Goal: Information Seeking & Learning: Learn about a topic

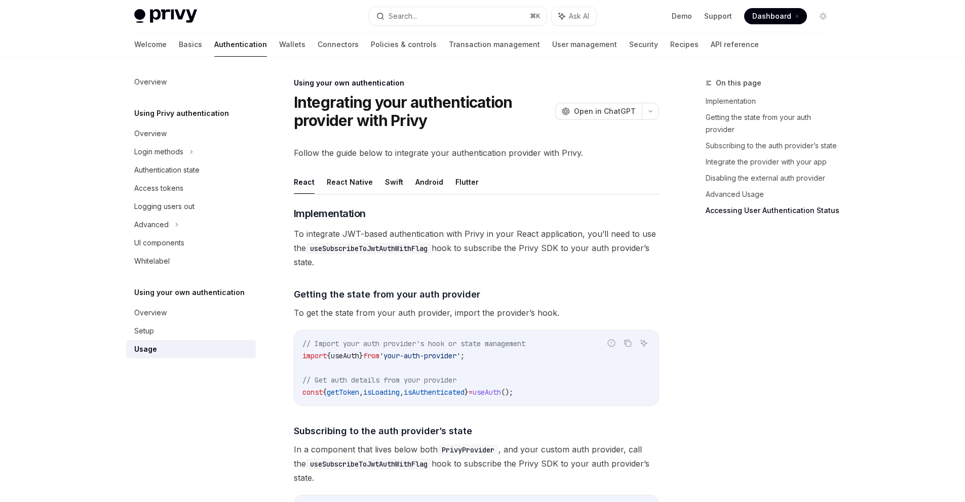
scroll to position [2081, 0]
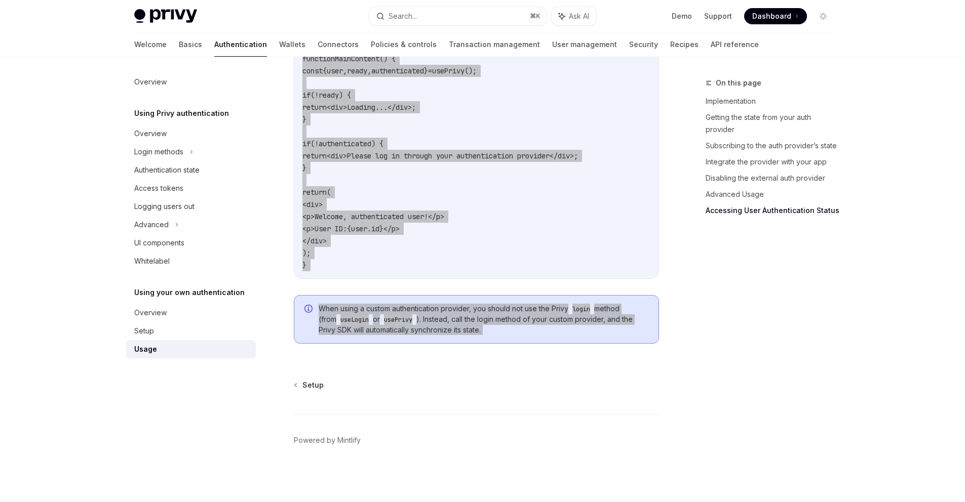
type textarea "*"
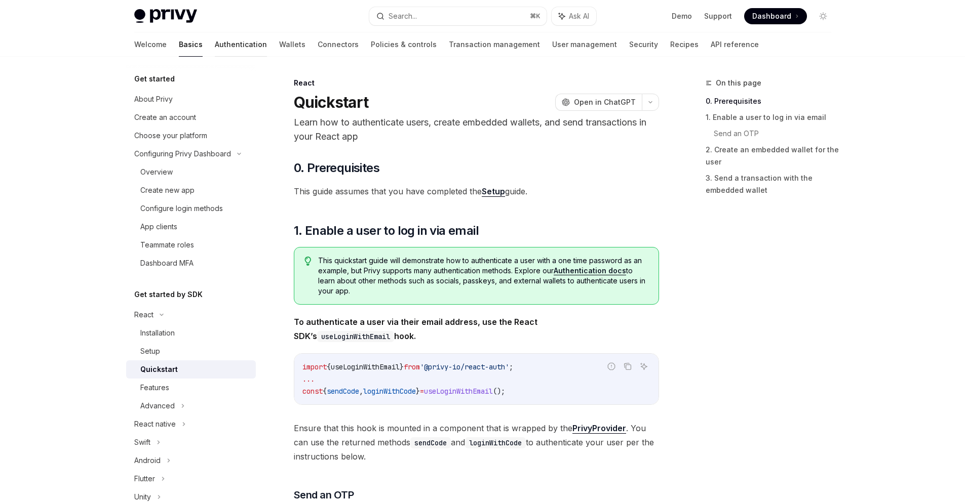
click at [215, 44] on link "Authentication" at bounding box center [241, 44] width 52 height 24
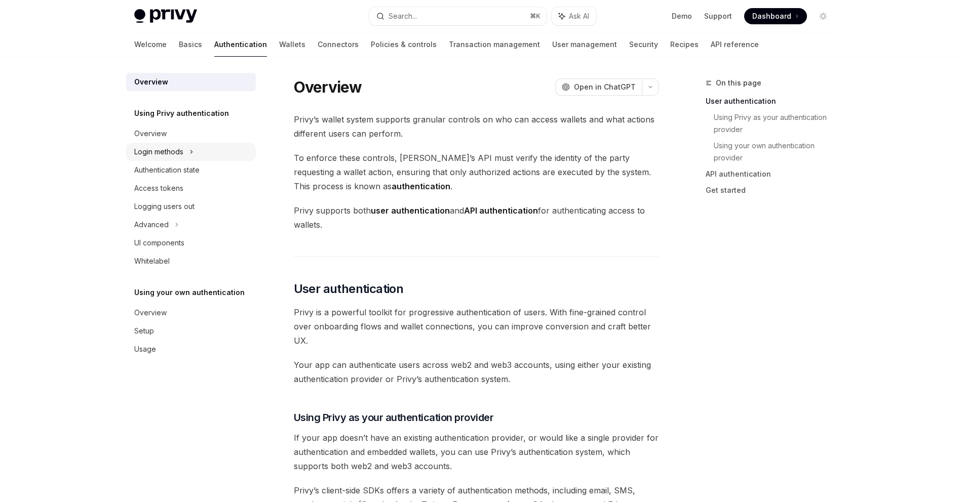
click at [187, 153] on div "Login methods" at bounding box center [191, 152] width 130 height 18
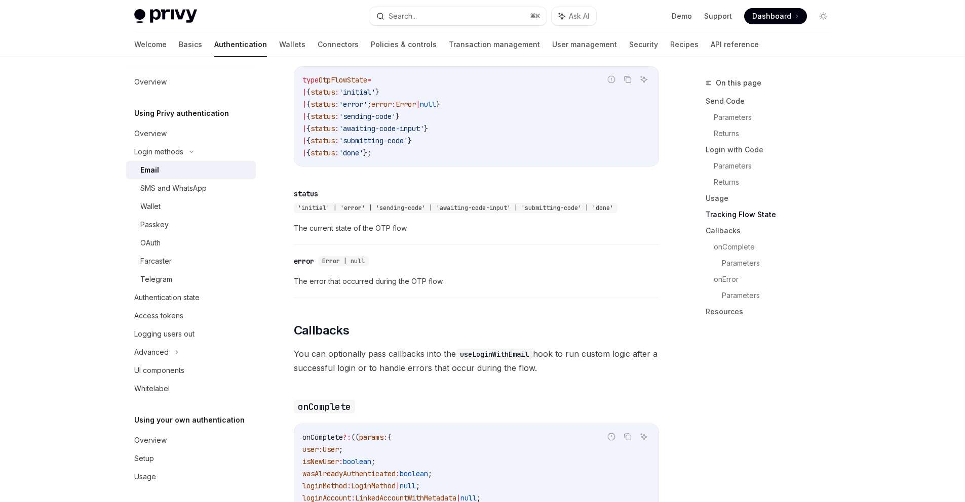
scroll to position [1418, 0]
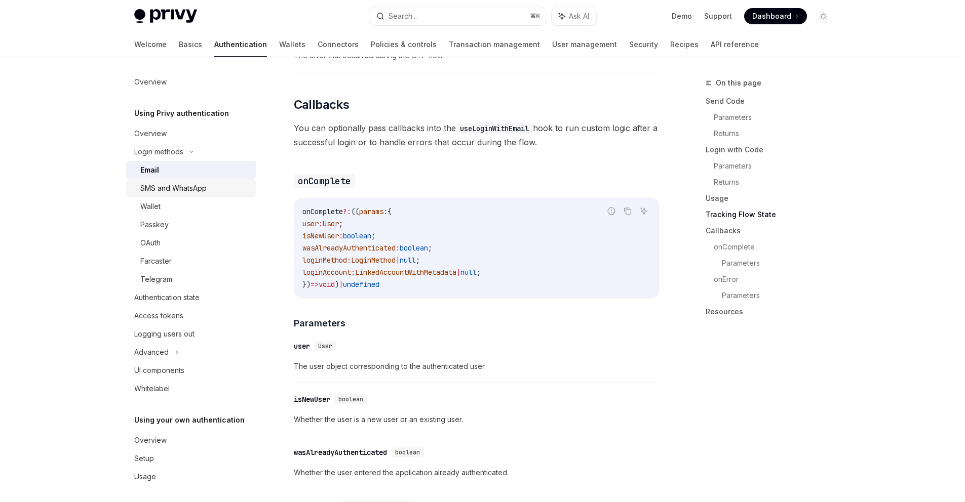
click at [207, 196] on link "SMS and WhatsApp" at bounding box center [191, 188] width 130 height 18
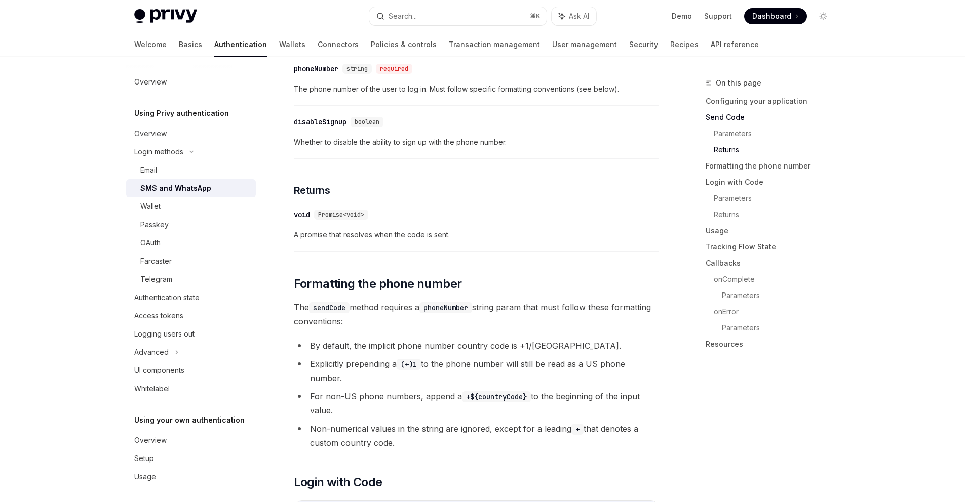
scroll to position [889, 0]
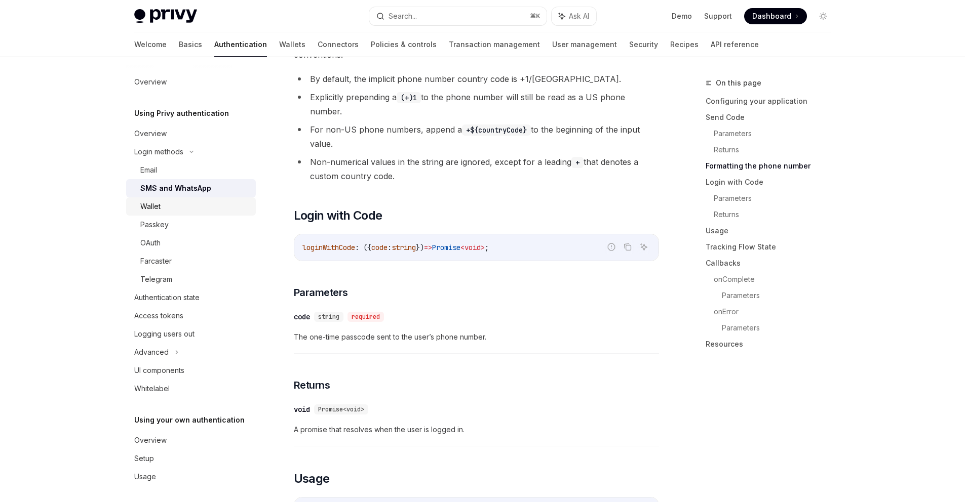
click at [175, 212] on div "Wallet" at bounding box center [194, 207] width 109 height 12
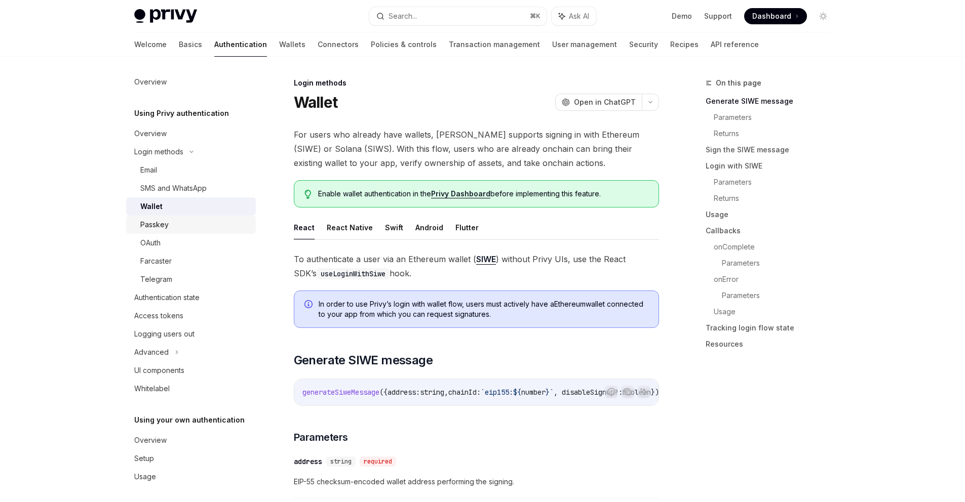
click at [152, 224] on div "Passkey" at bounding box center [154, 225] width 28 height 12
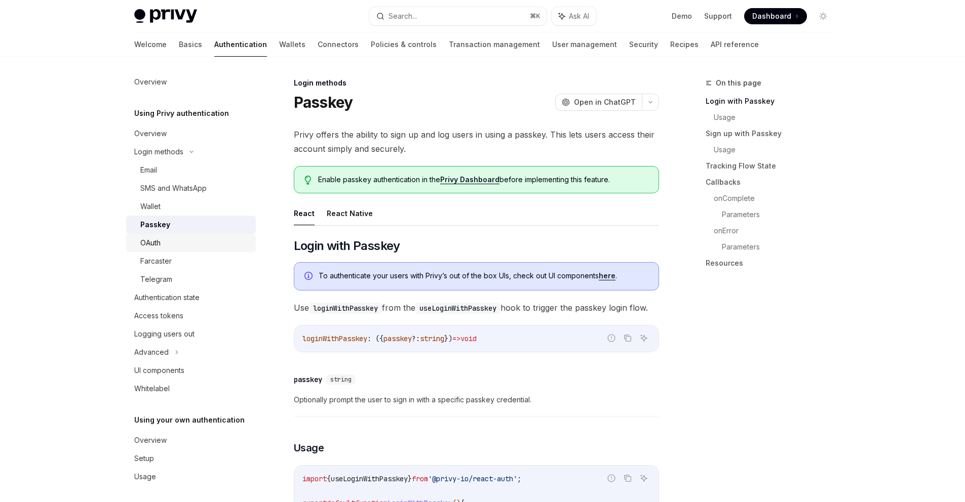
click at [186, 247] on div "OAuth" at bounding box center [194, 243] width 109 height 12
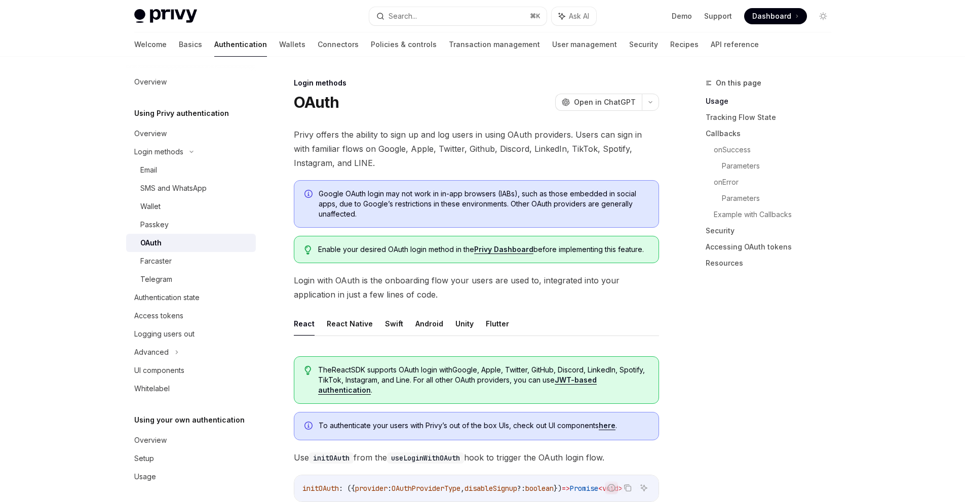
type textarea "*"
